Goal: Task Accomplishment & Management: Use online tool/utility

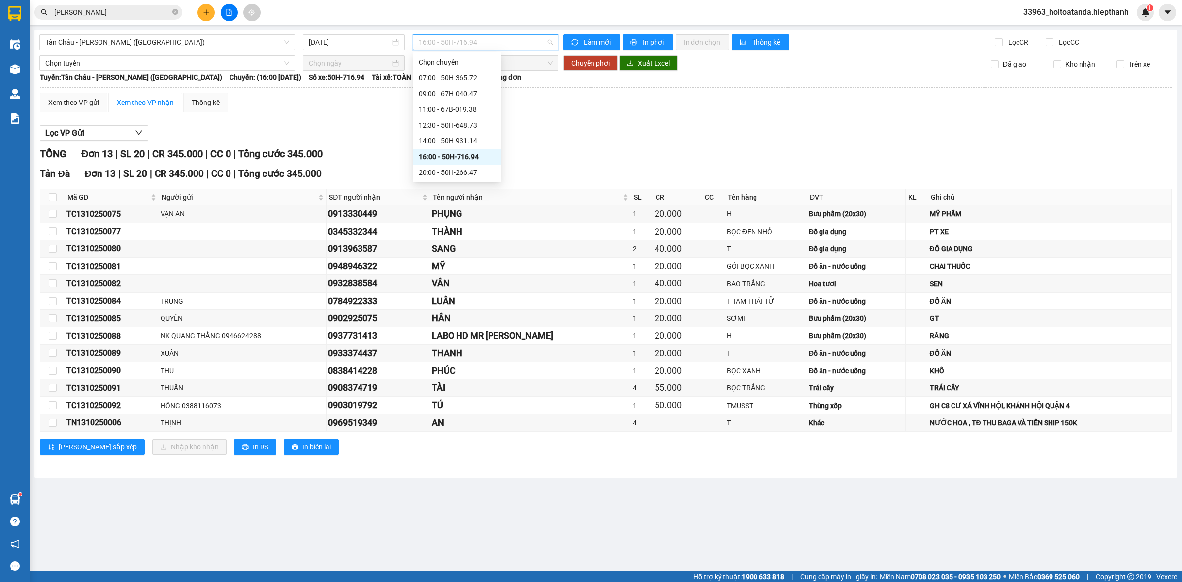
click at [471, 47] on span "16:00 - 50H-716.94" at bounding box center [486, 42] width 134 height 15
click at [456, 167] on div "20:00 - 50H-266.47" at bounding box center [457, 172] width 77 height 11
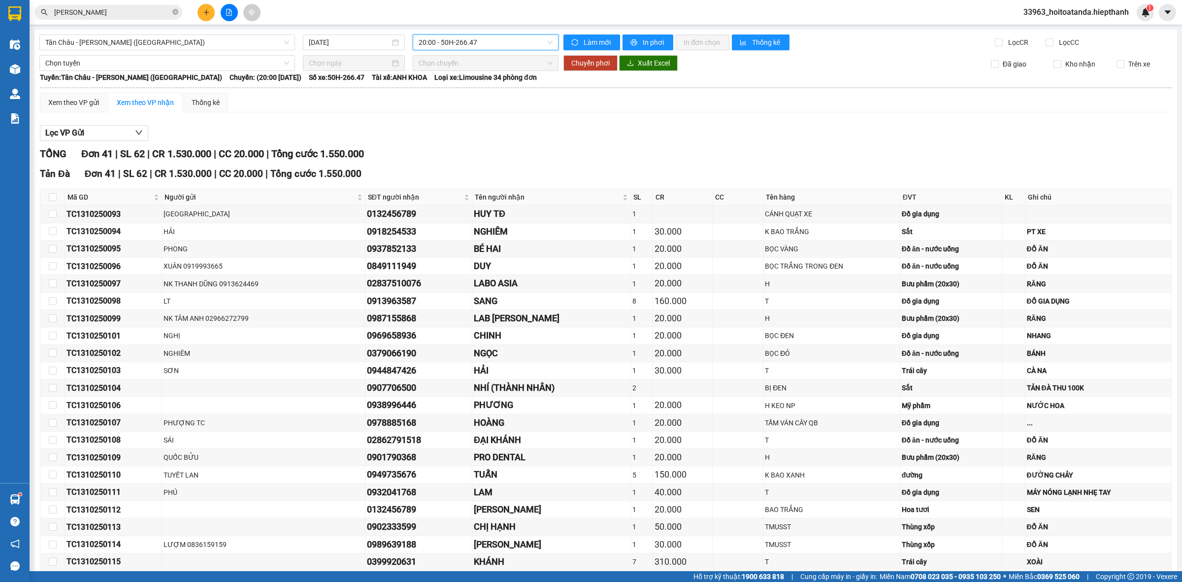
click at [496, 32] on div "[GEOGRAPHIC_DATA] - [GEOGRAPHIC_DATA] (Giường) [DATE] 20:00 20:00 - 50H-266.47 …" at bounding box center [605, 497] width 1142 height 934
click at [496, 36] on span "20:00 - 50H-266.47" at bounding box center [486, 42] width 134 height 15
click at [442, 180] on div "22:00 - 50H-151.59" at bounding box center [454, 188] width 89 height 16
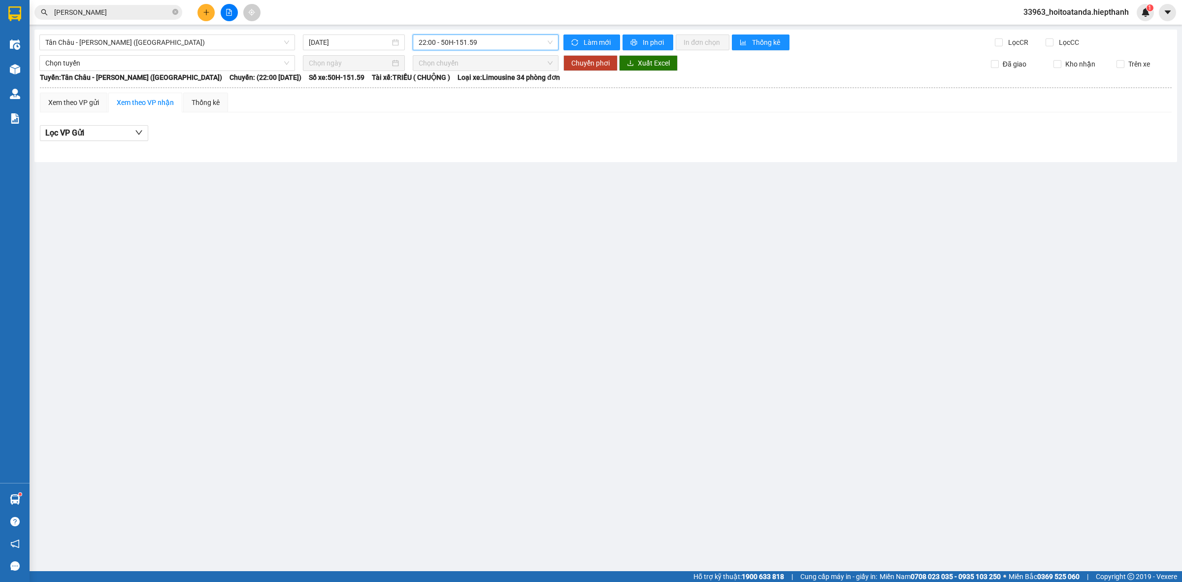
click at [474, 42] on span "22:00 - 50H-151.59" at bounding box center [486, 42] width 134 height 15
click at [473, 198] on div "23:00 - 50H-365.72" at bounding box center [457, 203] width 77 height 11
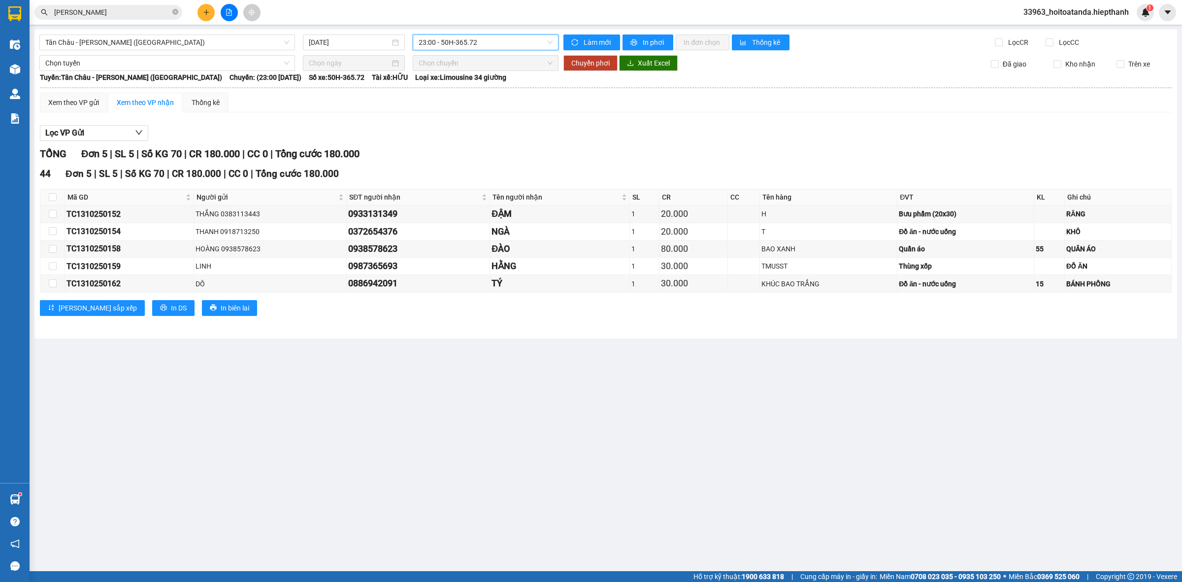
click at [515, 40] on span "23:00 - 50H-365.72" at bounding box center [486, 42] width 134 height 15
click at [469, 230] on div "23:59 - 67B-019.38" at bounding box center [457, 235] width 77 height 11
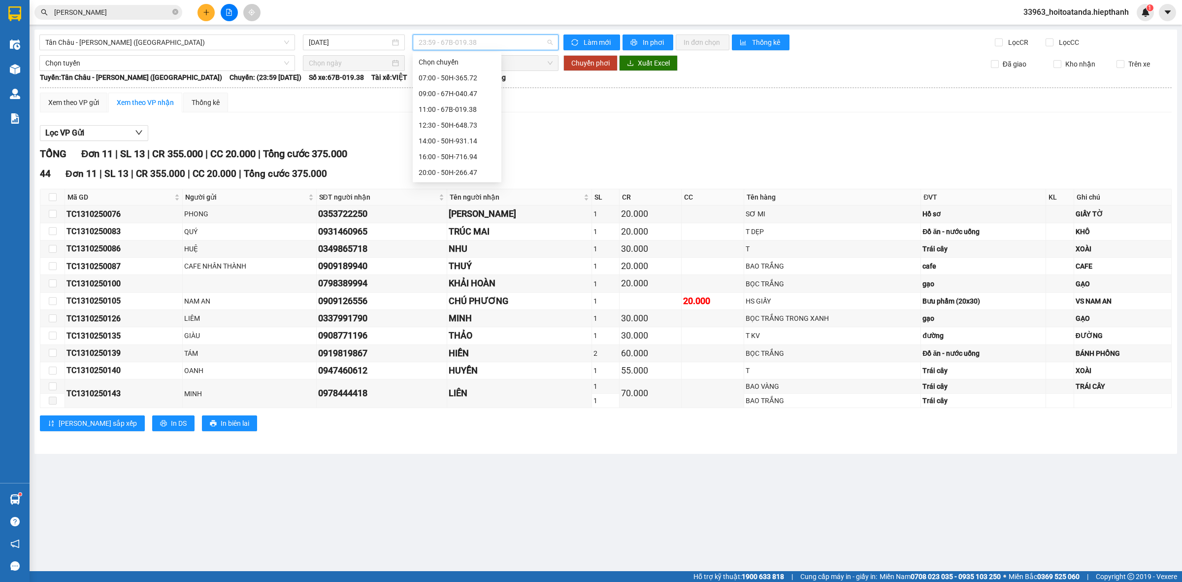
click at [501, 35] on span "23:59 - 67B-019.38" at bounding box center [486, 42] width 134 height 15
click at [467, 212] on div "23:58 (TC) - 67H-040.47" at bounding box center [457, 220] width 89 height 16
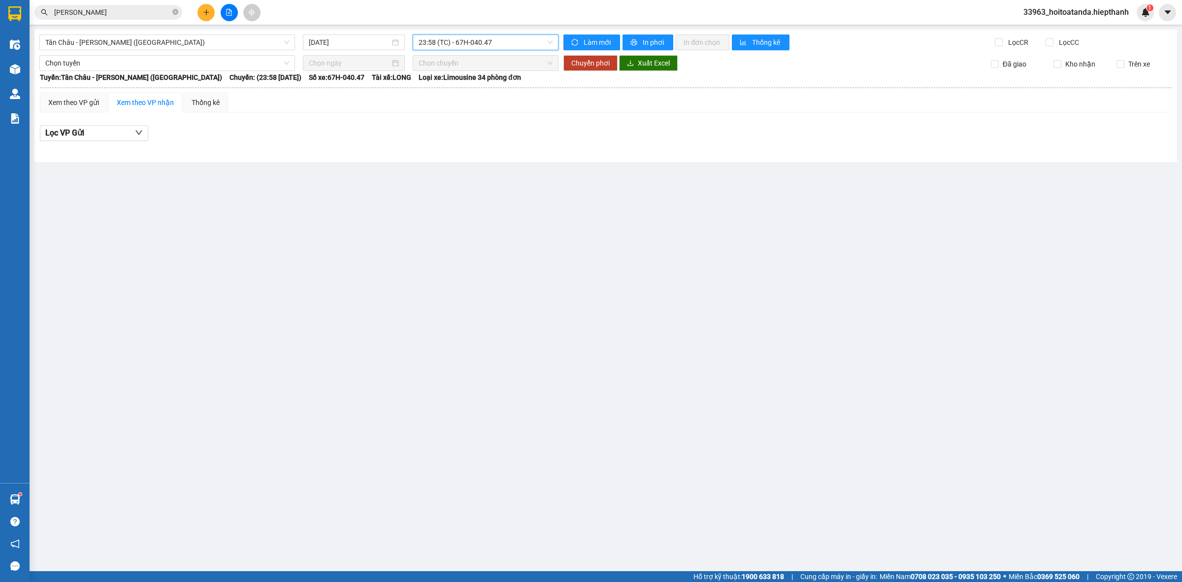
click at [449, 41] on span "23:58 (TC) - 67H-040.47" at bounding box center [486, 42] width 134 height 15
click at [437, 120] on div "12:30 - 50H-648.73" at bounding box center [457, 125] width 77 height 11
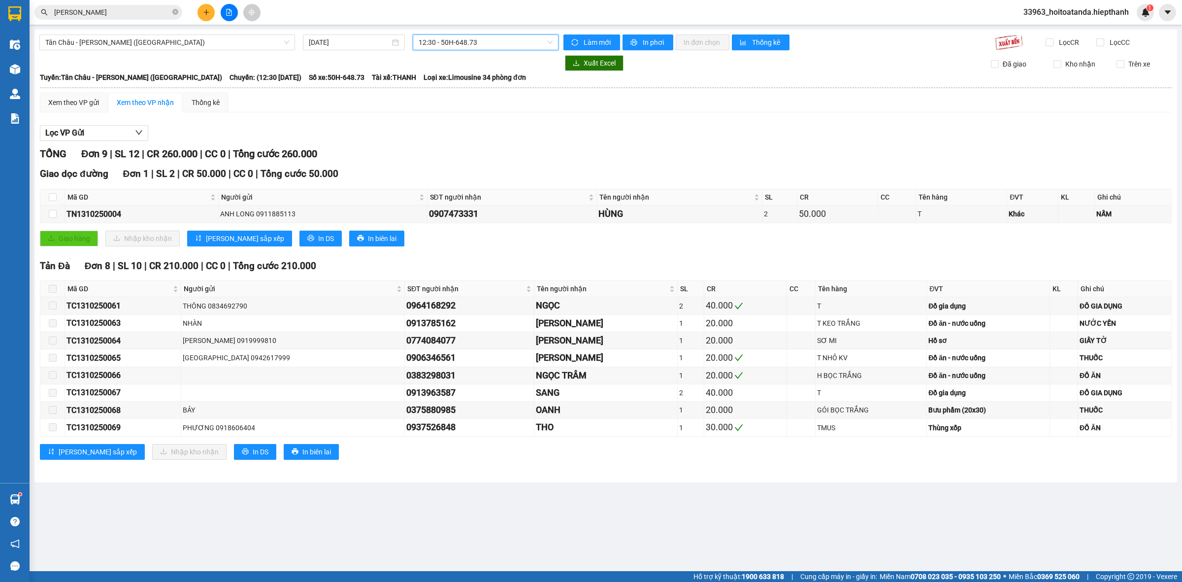
click at [472, 32] on div "[GEOGRAPHIC_DATA] - [GEOGRAPHIC_DATA] (Giường) [DATE] 12:30 12:30 - 50H-648.73 …" at bounding box center [605, 256] width 1142 height 453
click at [474, 41] on span "12:30 - 50H-648.73" at bounding box center [486, 42] width 134 height 15
click at [461, 133] on div "14:00 - 50H-931.14" at bounding box center [457, 141] width 89 height 16
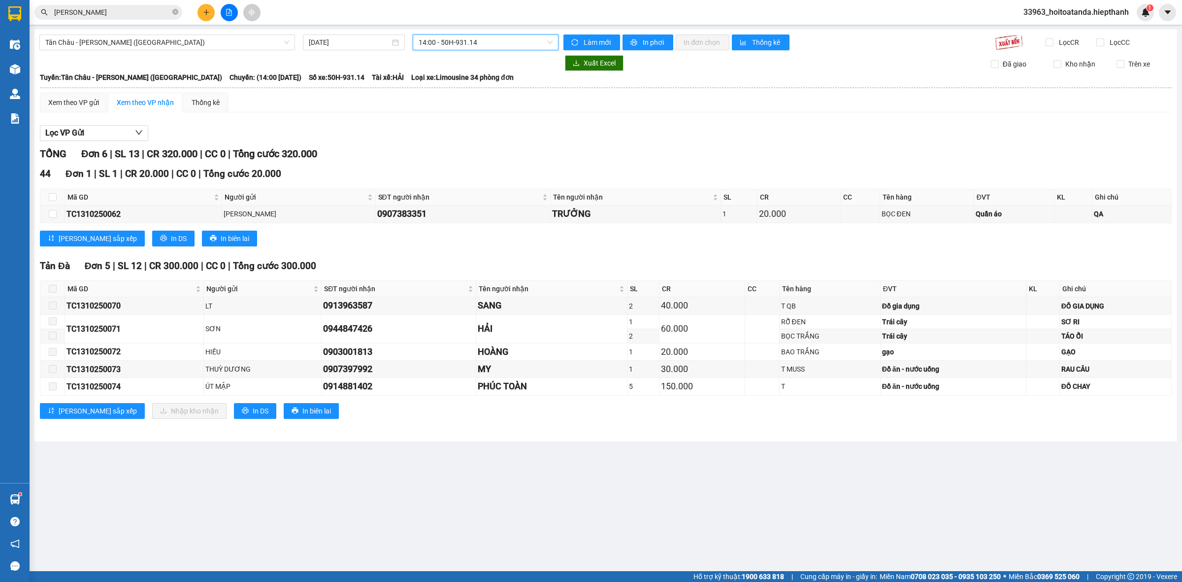
click at [463, 44] on span "14:00 - 50H-931.14" at bounding box center [486, 42] width 134 height 15
click at [463, 107] on div "11:00 - 67B-019.38" at bounding box center [457, 109] width 77 height 11
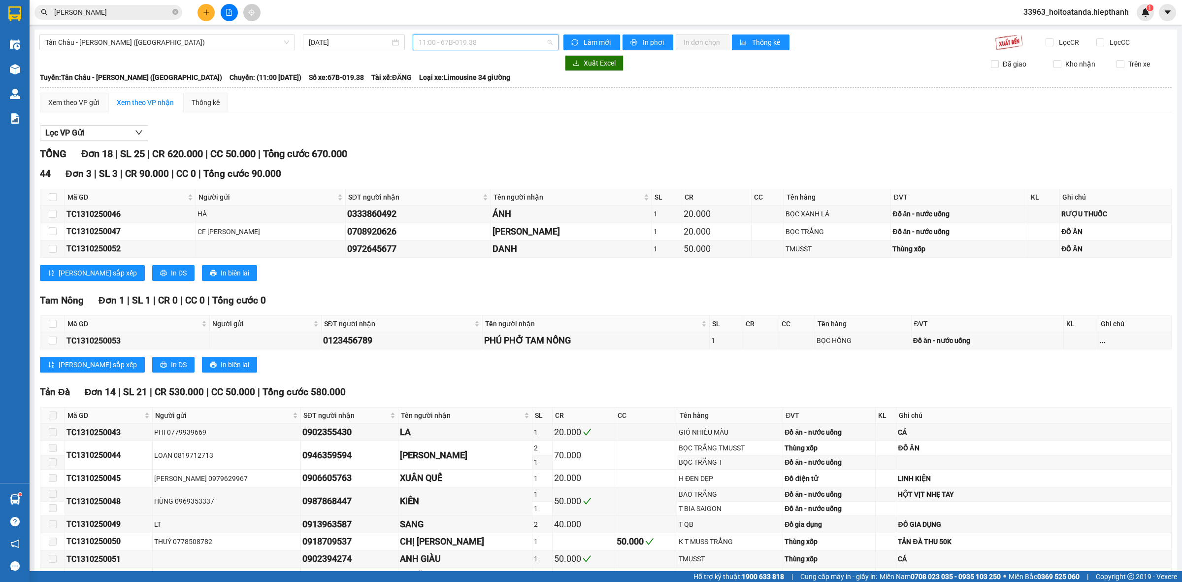
click at [462, 36] on span "11:00 - 67B-019.38" at bounding box center [486, 42] width 134 height 15
click at [446, 118] on div "12:30 - 50H-648.73" at bounding box center [454, 125] width 89 height 16
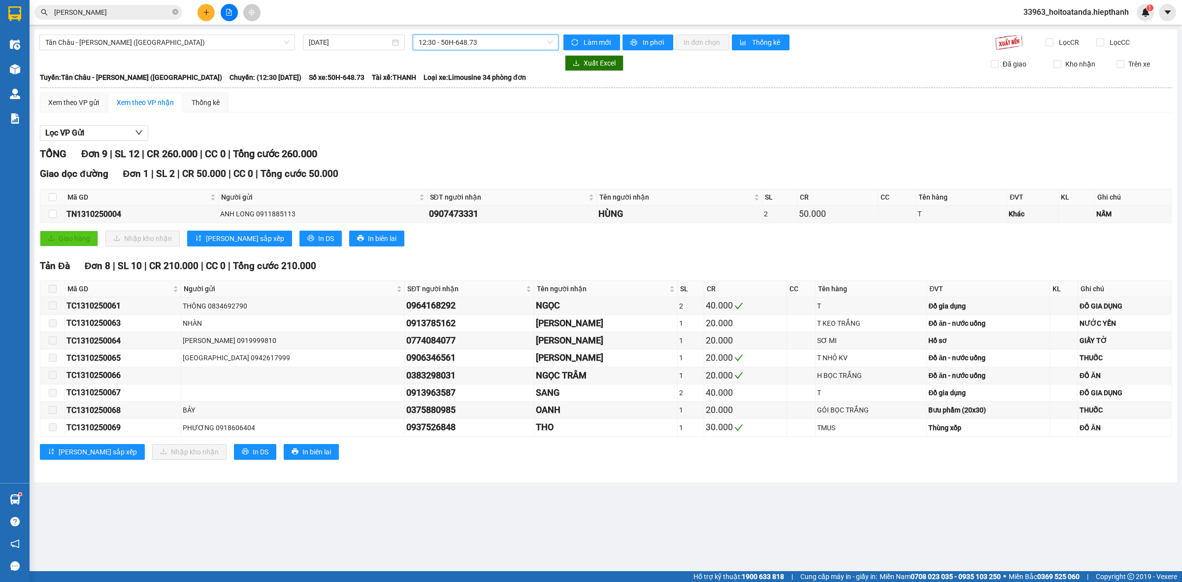
click at [459, 43] on span "12:30 - 50H-648.73" at bounding box center [486, 42] width 134 height 15
click at [453, 133] on div "14:00 - 50H-931.14" at bounding box center [457, 141] width 89 height 16
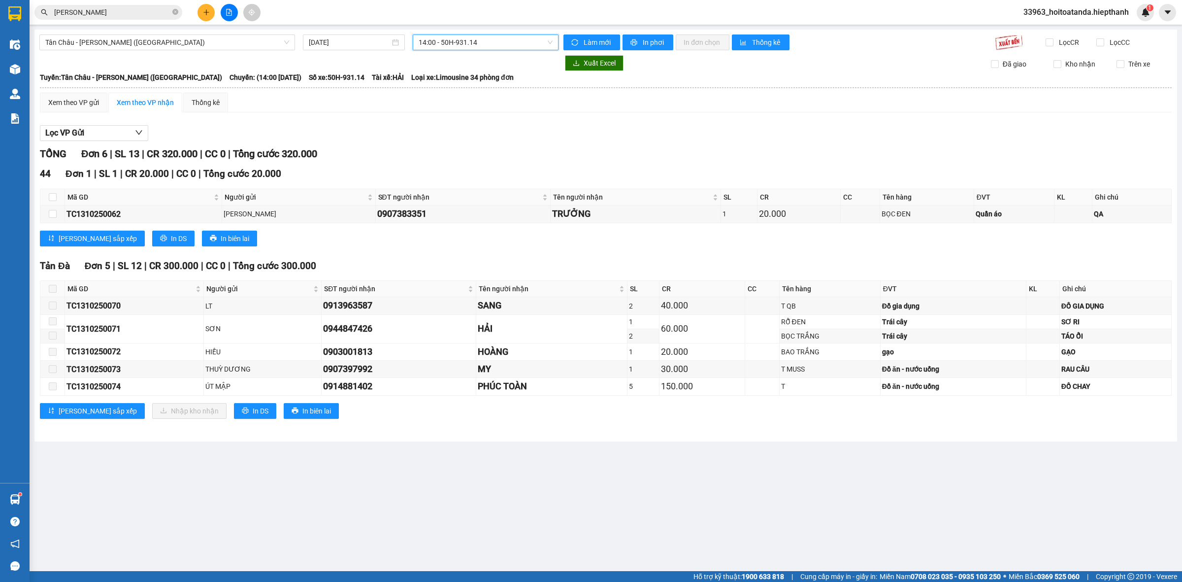
click at [482, 38] on span "14:00 - 50H-931.14" at bounding box center [486, 42] width 134 height 15
click at [464, 154] on div "16:00 - 50H-716.94" at bounding box center [457, 156] width 77 height 11
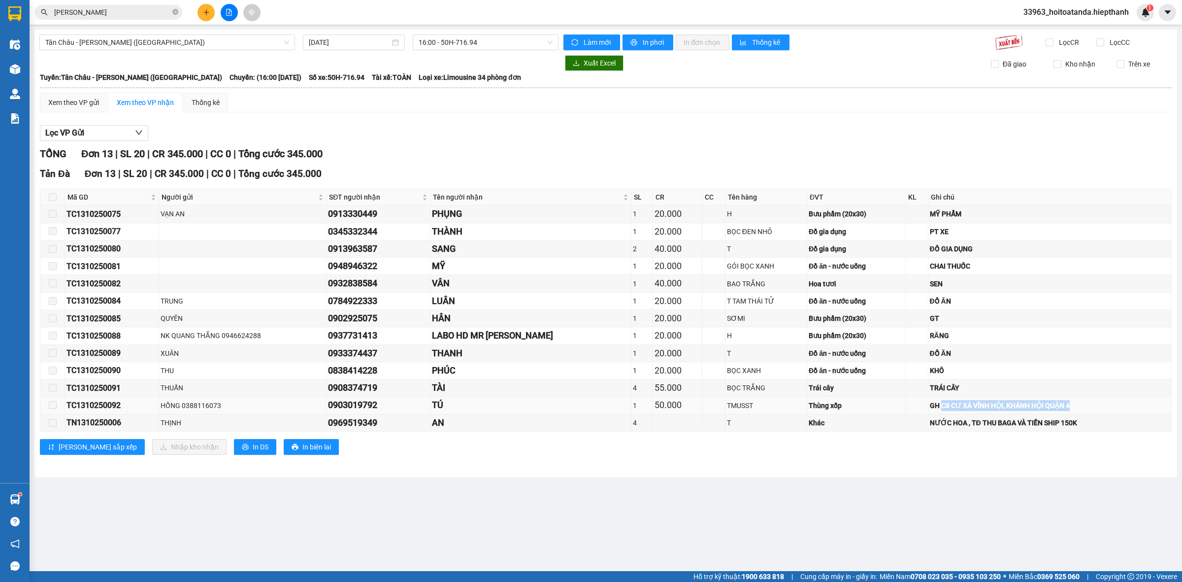
drag, startPoint x: 1050, startPoint y: 410, endPoint x: 916, endPoint y: 408, distance: 133.9
click at [930, 408] on div "GH C8 CƯ XÁ VĨNH HỘI, KHÁNH HỘI QUẬN 4" at bounding box center [1050, 405] width 240 height 11
copy div "C8 CƯ XÁ VĨNH HỘI, KHÁNH HỘI QUẬN 4"
